Goal: Task Accomplishment & Management: Use online tool/utility

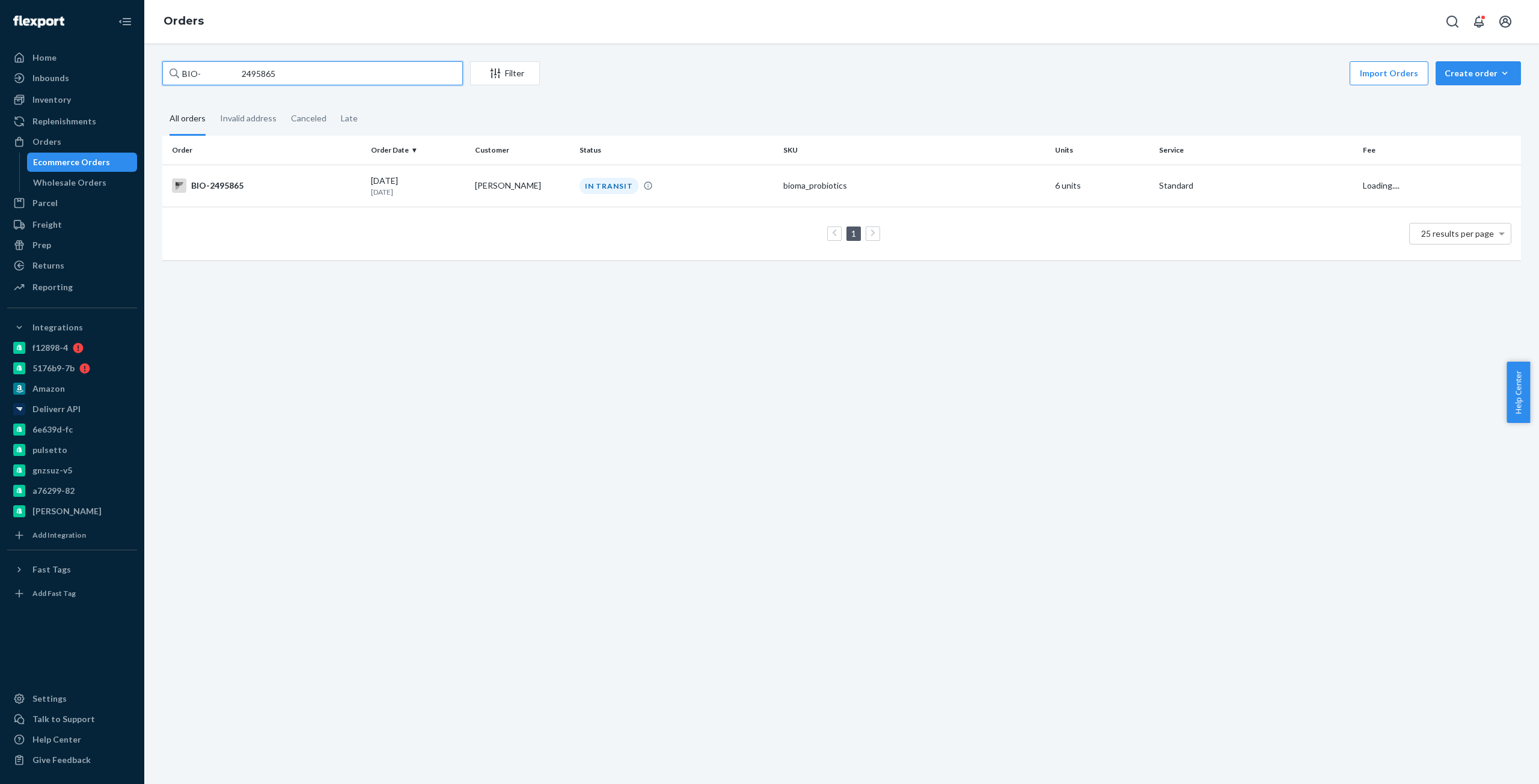
click at [244, 72] on input "BIO- 2495865" at bounding box center [313, 73] width 301 height 24
paste input "2492391"
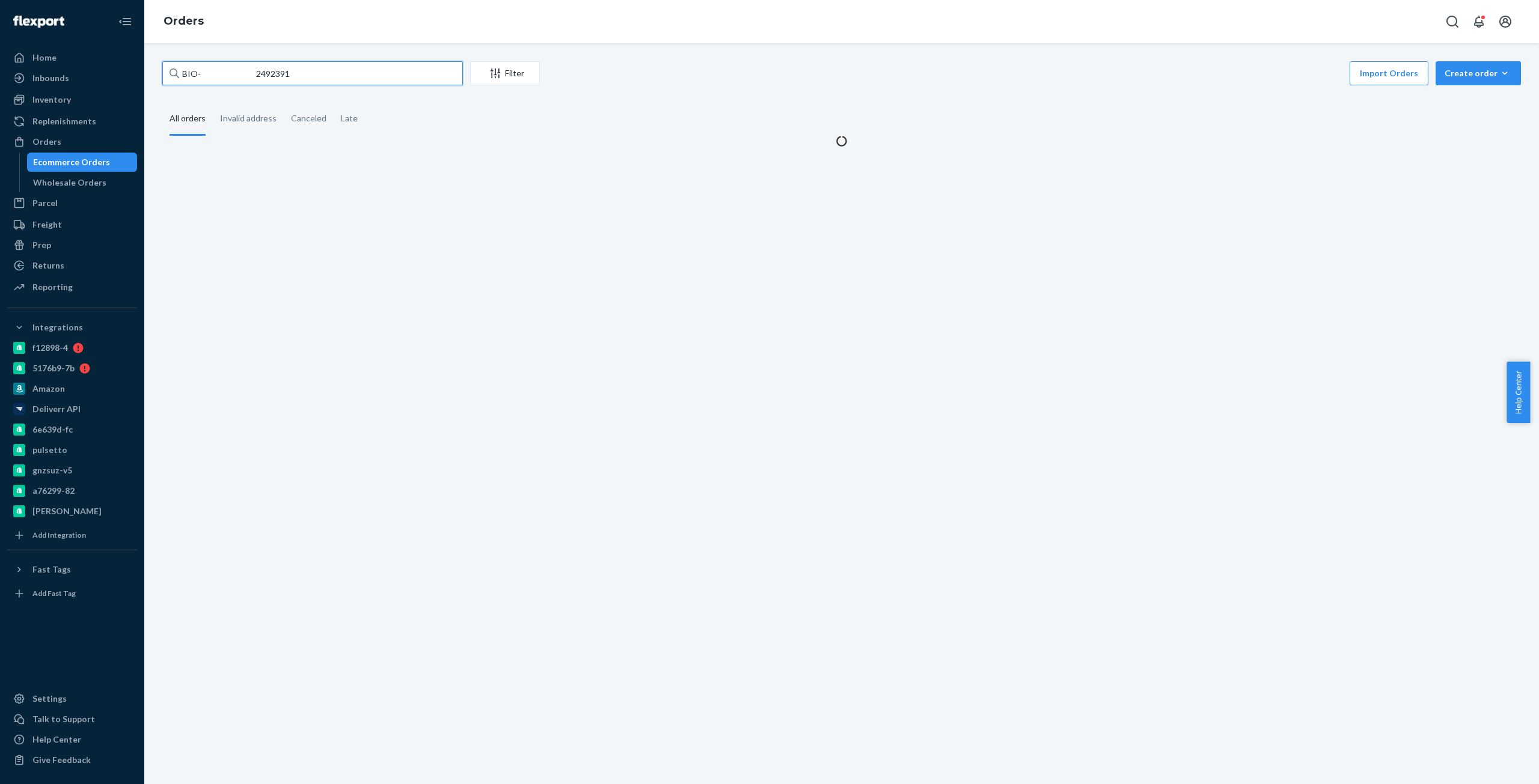
type input "BIO- 2492391"
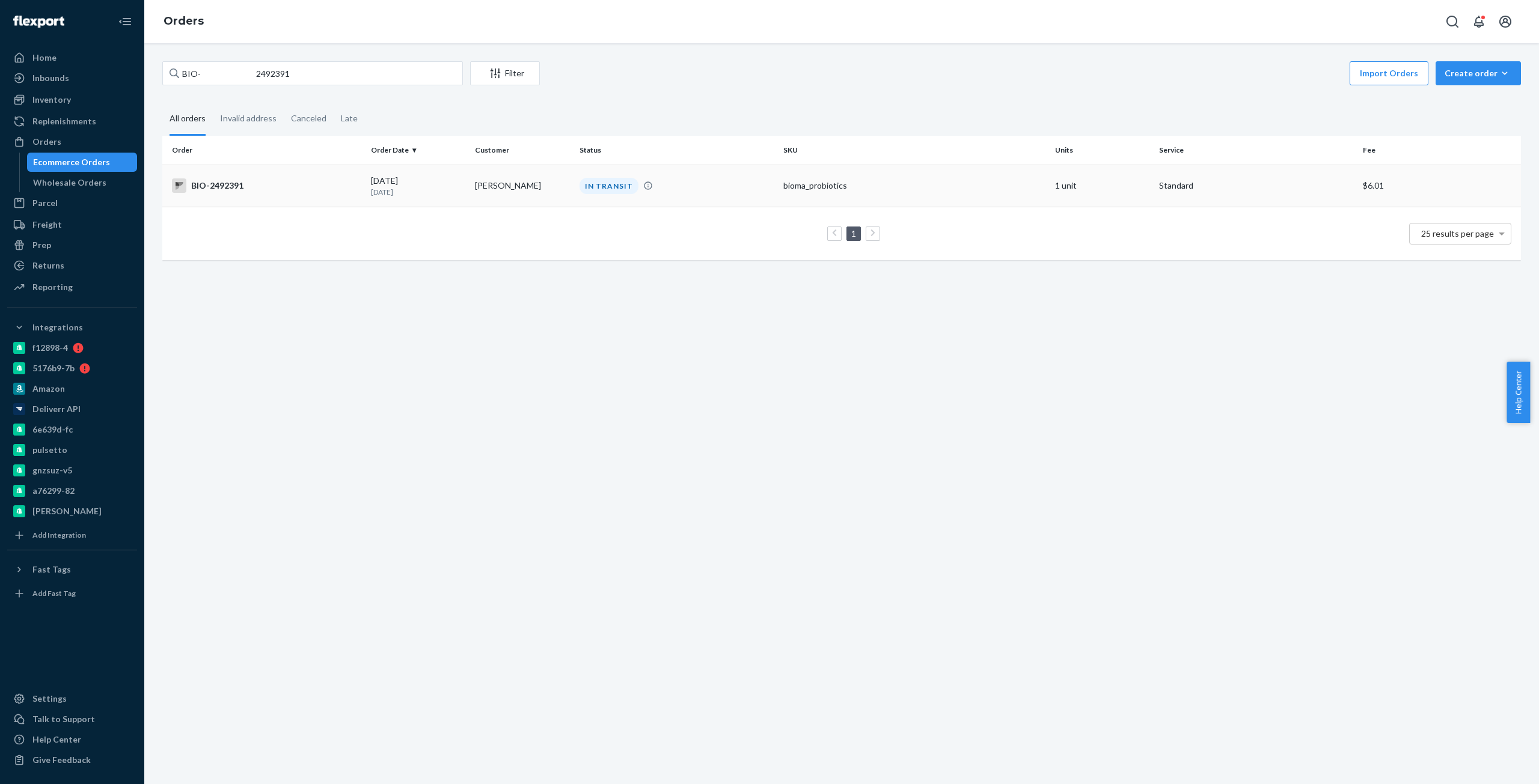
click at [195, 192] on div "BIO-2492391" at bounding box center [266, 186] width 190 height 14
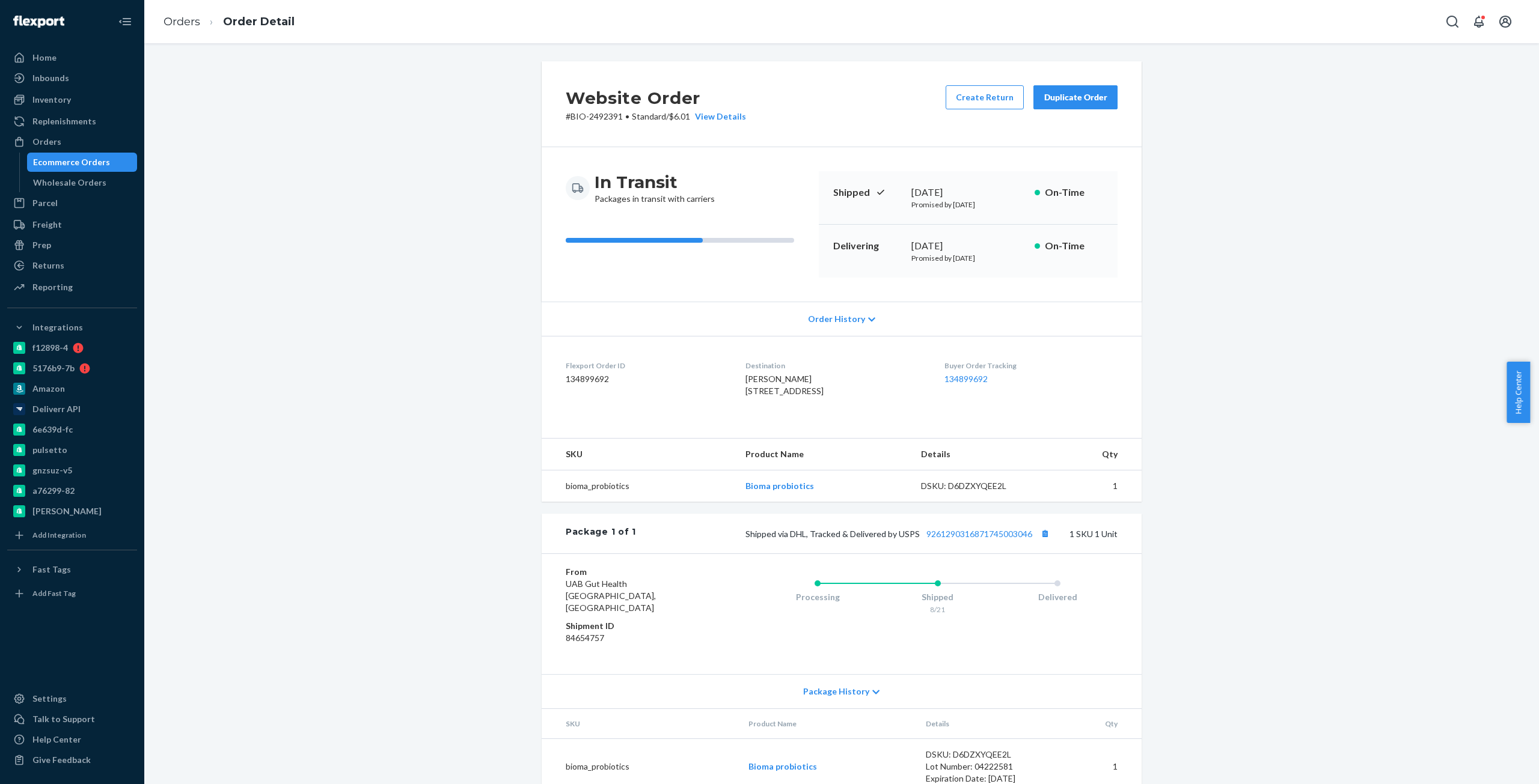
click at [603, 111] on p "# BIO-2492391 • Standard / $6.01 View Details" at bounding box center [656, 116] width 180 height 12
click at [574, 114] on p "# BIO-2492391 • Standard / $6.01 View Details" at bounding box center [656, 116] width 180 height 12
copy p "BIO-2492391"
click at [970, 100] on button "Create Return" at bounding box center [985, 98] width 78 height 24
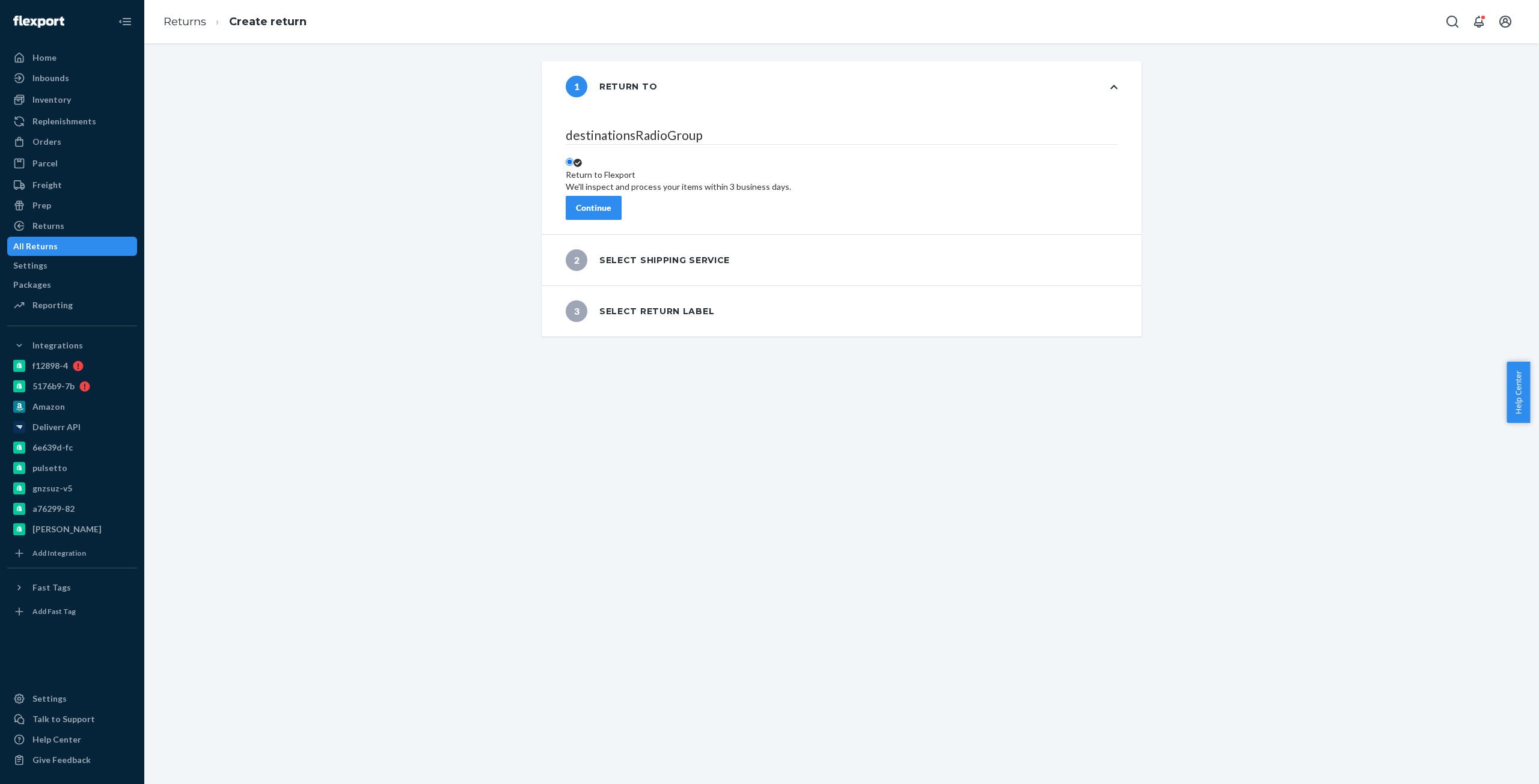
click at [621, 196] on button "Continue" at bounding box center [594, 208] width 56 height 24
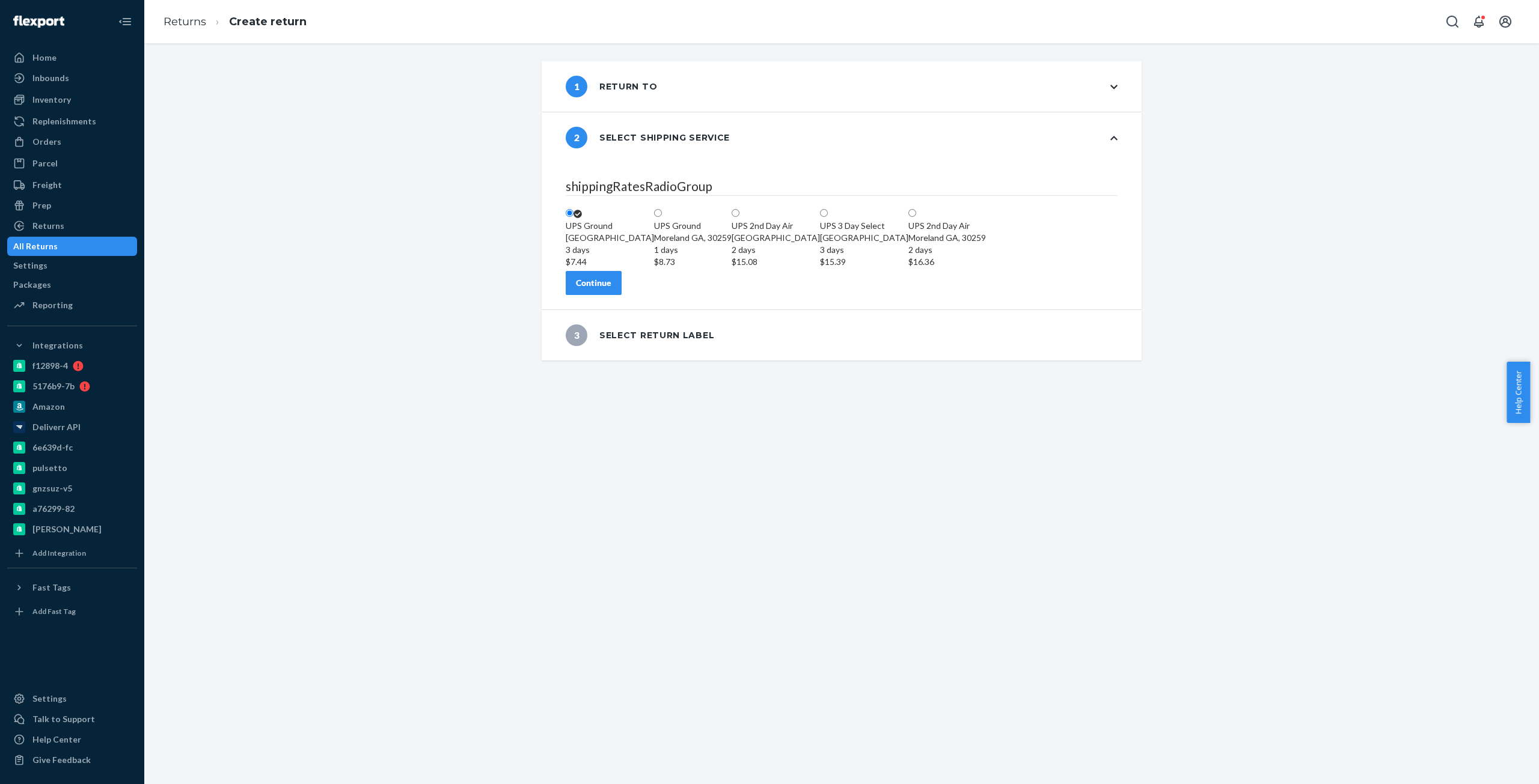
click at [621, 295] on button "Continue" at bounding box center [594, 283] width 56 height 24
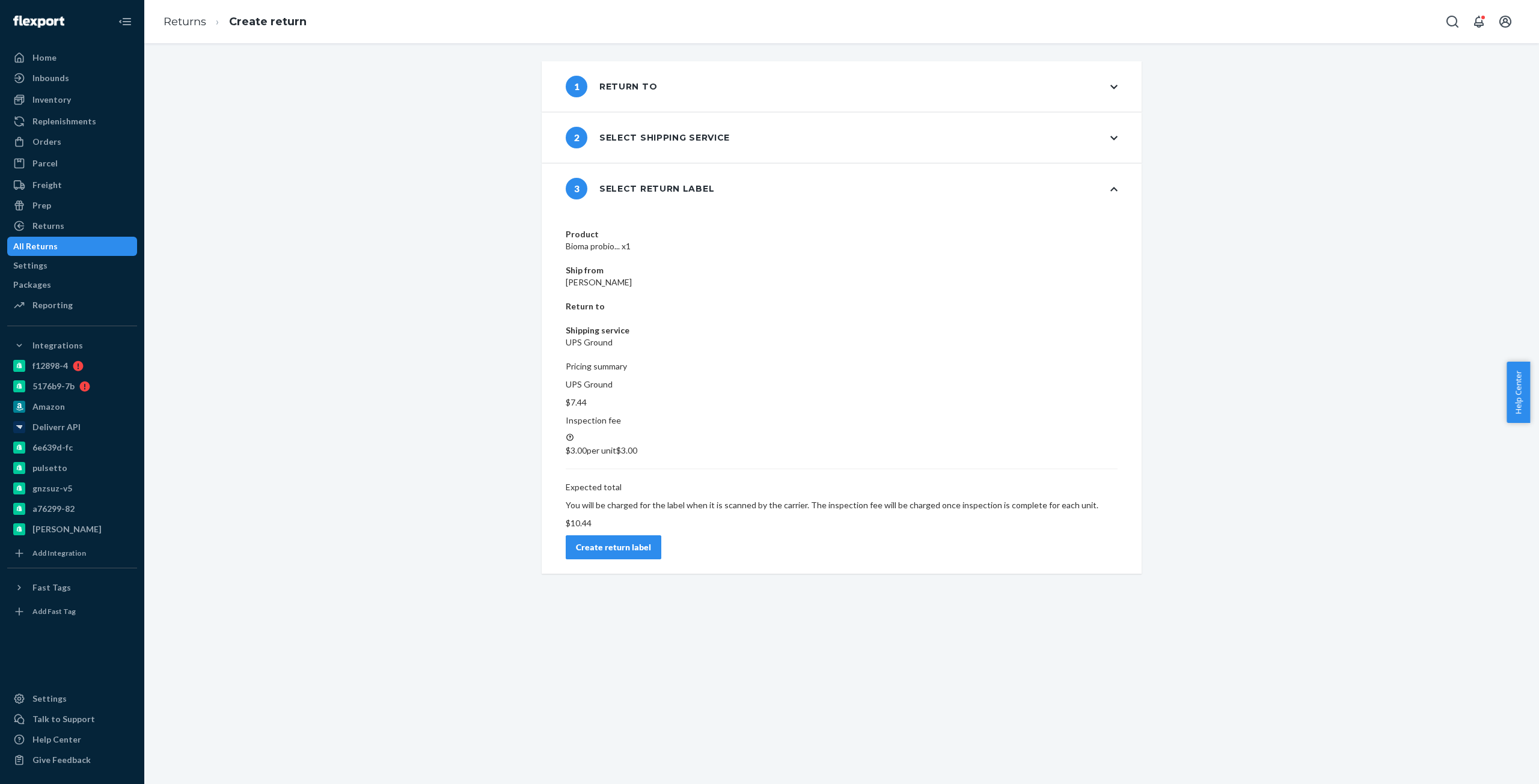
drag, startPoint x: 1088, startPoint y: 407, endPoint x: 1089, endPoint y: 415, distance: 8.1
click at [651, 541] on div "Create return label" at bounding box center [613, 547] width 75 height 12
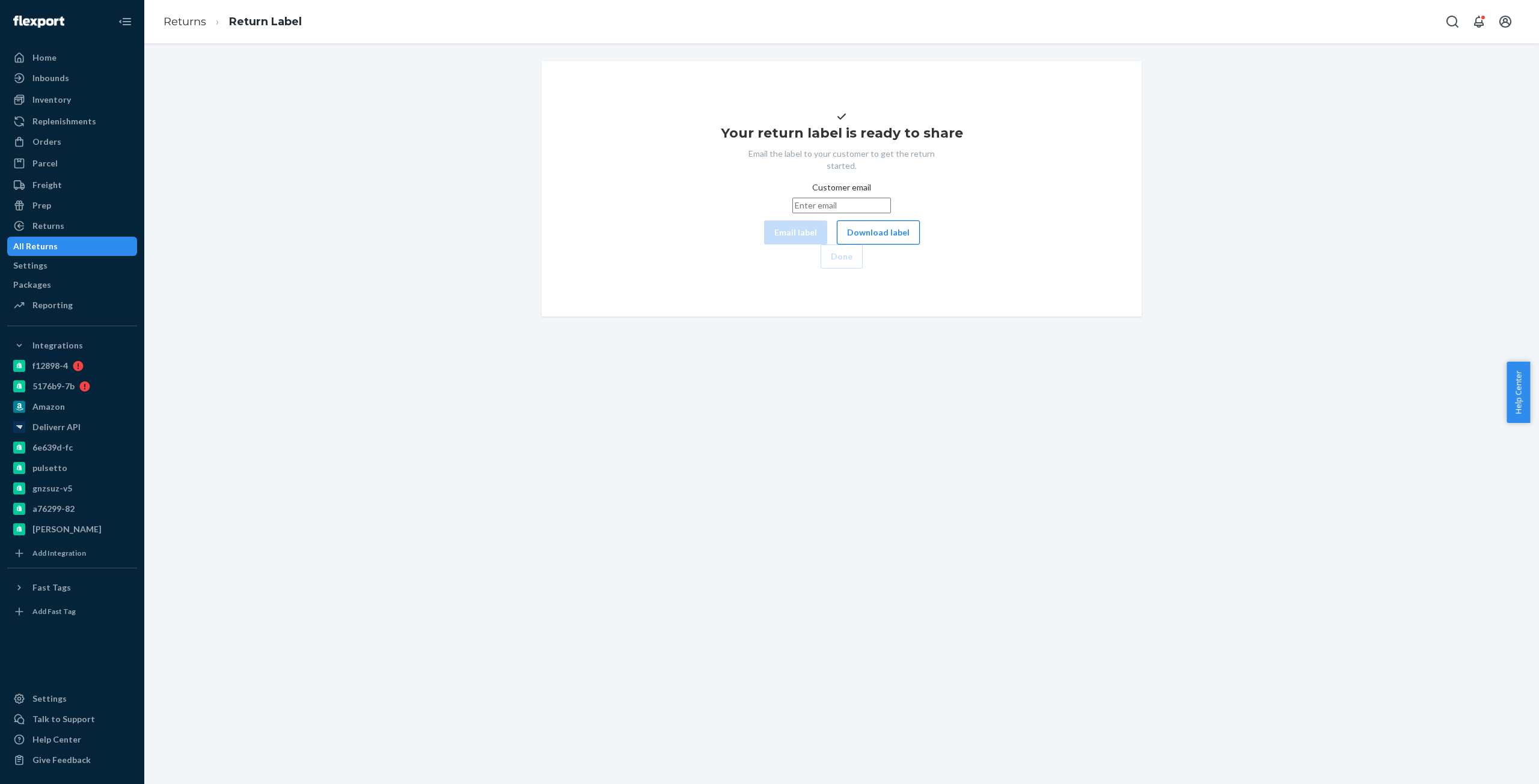
click at [836, 244] on button "Download label" at bounding box center [878, 233] width 83 height 24
